Goal: Find specific page/section: Find specific page/section

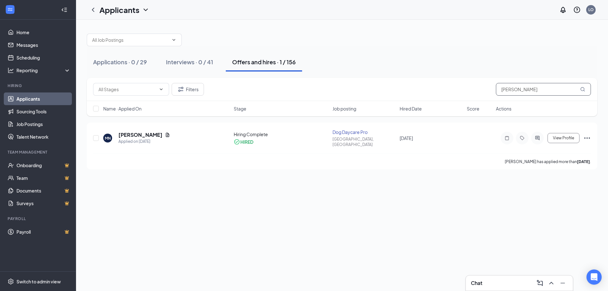
drag, startPoint x: 560, startPoint y: 90, endPoint x: 412, endPoint y: 90, distance: 148.2
click at [415, 90] on div "Filters [PERSON_NAME]" at bounding box center [342, 89] width 498 height 13
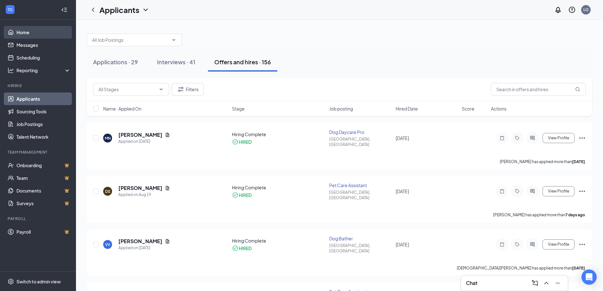
click at [36, 30] on link "Home" at bounding box center [43, 32] width 54 height 13
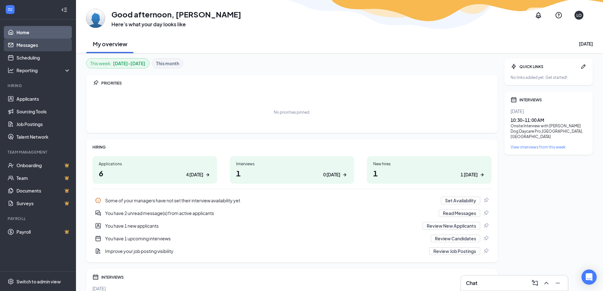
click at [25, 43] on link "Messages" at bounding box center [43, 45] width 54 height 13
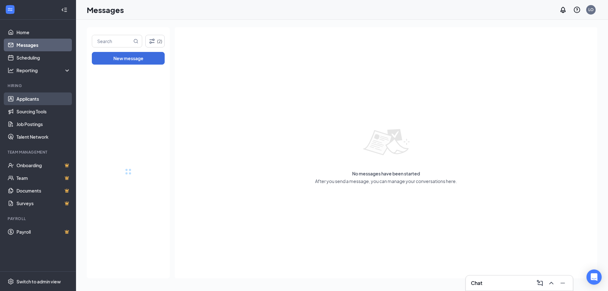
click at [34, 98] on link "Applicants" at bounding box center [43, 98] width 54 height 13
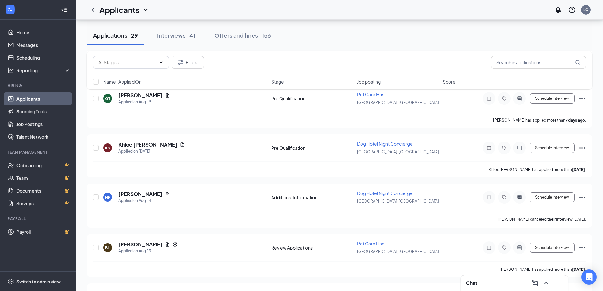
scroll to position [650, 0]
